Goal: Transaction & Acquisition: Purchase product/service

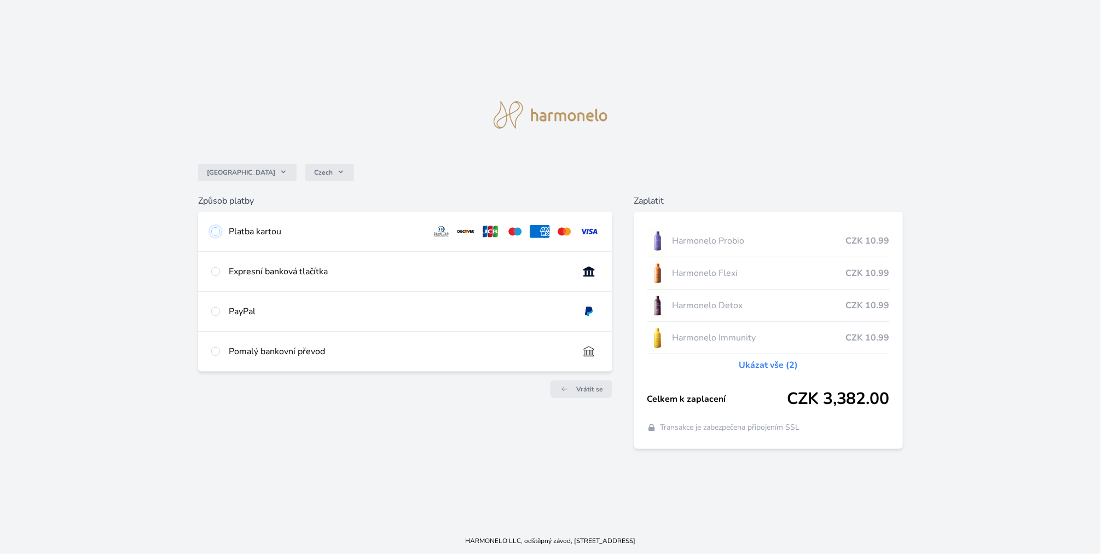
click at [215, 228] on input "radio" at bounding box center [215, 231] width 9 height 9
radio input "true"
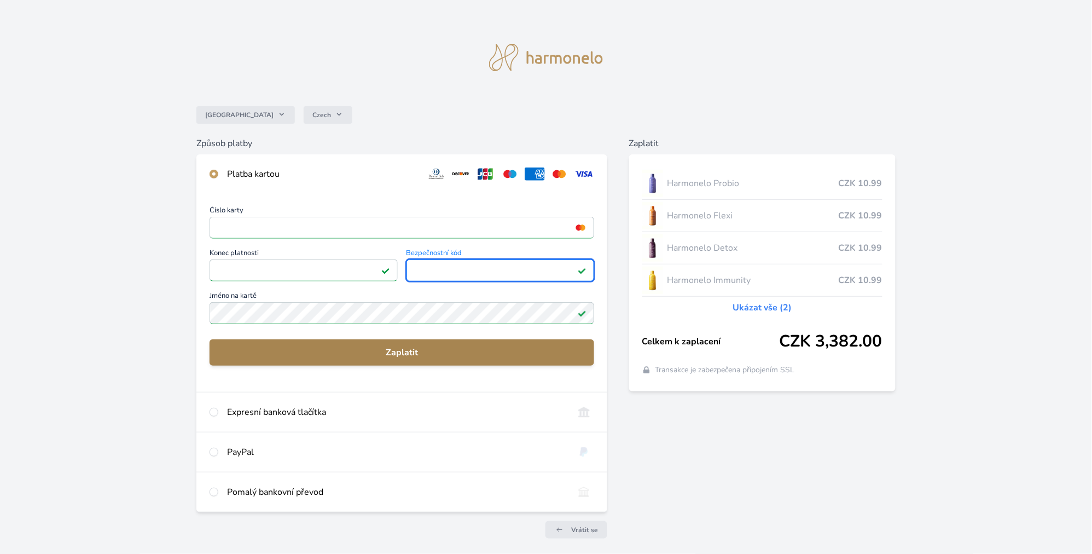
click at [404, 347] on span "Zaplatit" at bounding box center [401, 352] width 367 height 13
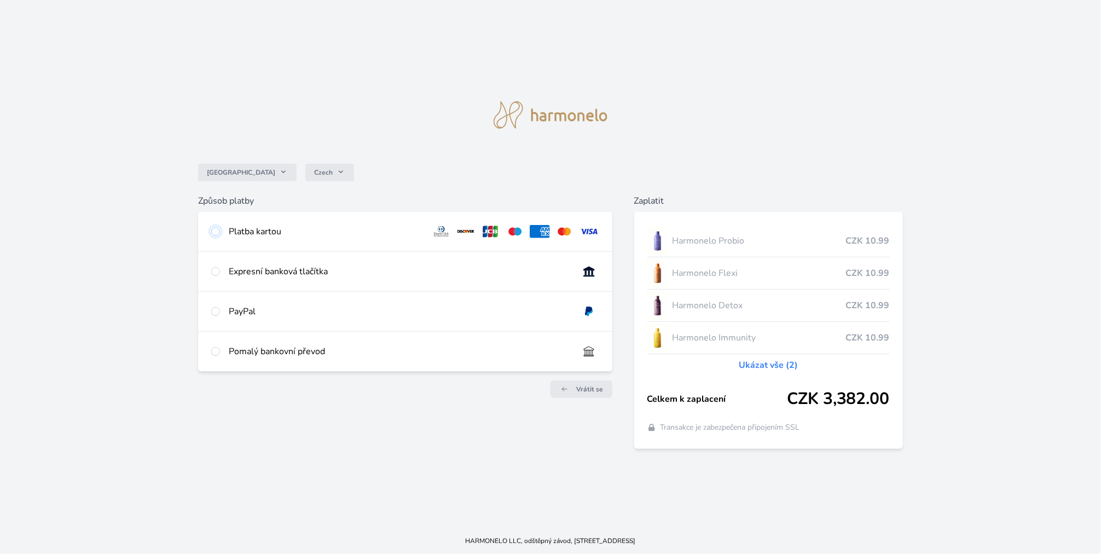
click at [213, 227] on input "radio" at bounding box center [215, 231] width 9 height 9
radio input "true"
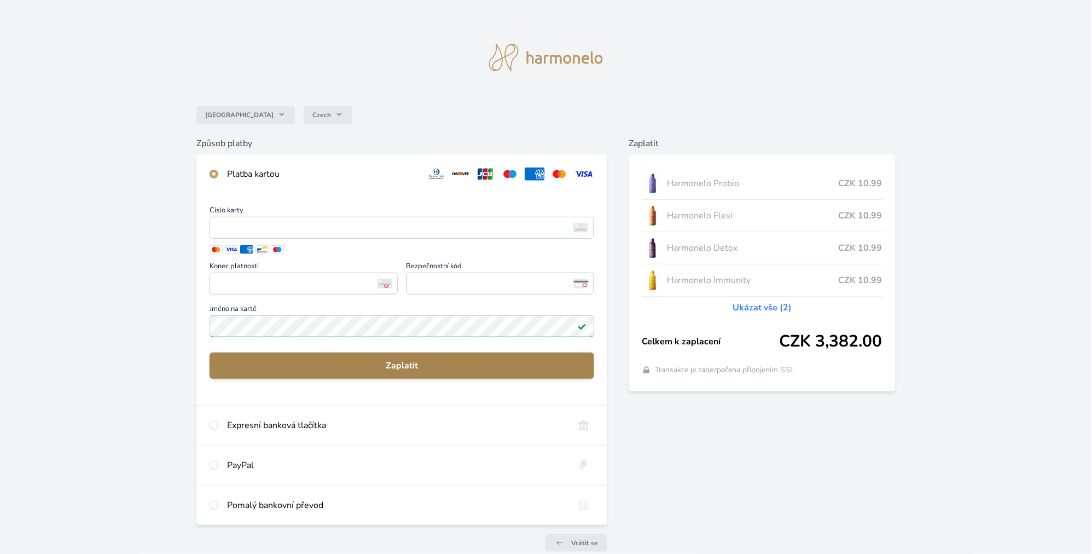
click at [417, 369] on span "Zaplatit" at bounding box center [401, 365] width 367 height 13
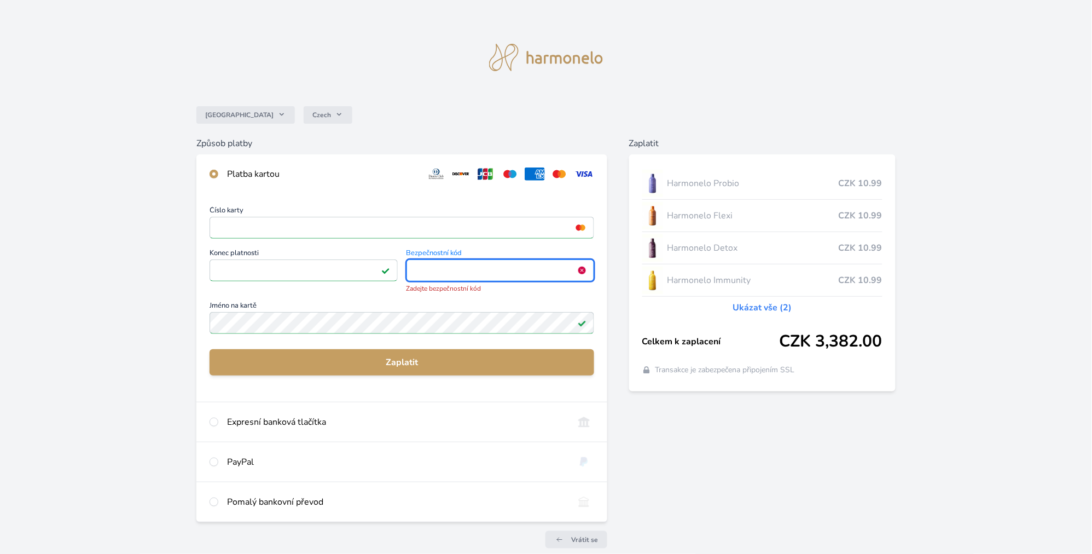
click at [453, 261] on span "<p>Your browser does not support iframes.</p>" at bounding box center [501, 270] width 188 height 22
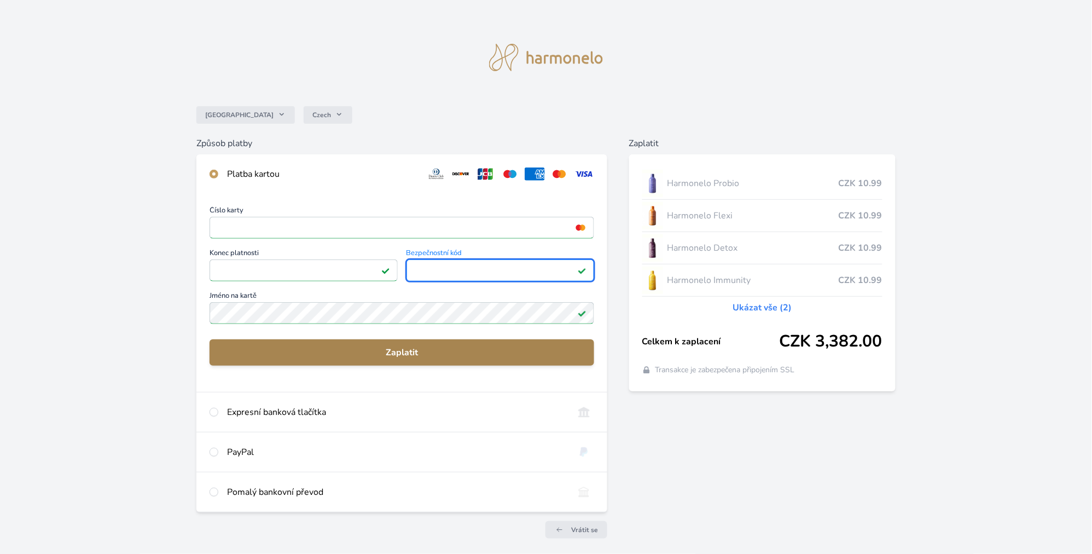
click at [425, 349] on span "Zaplatit" at bounding box center [401, 352] width 367 height 13
